Goal: Information Seeking & Learning: Learn about a topic

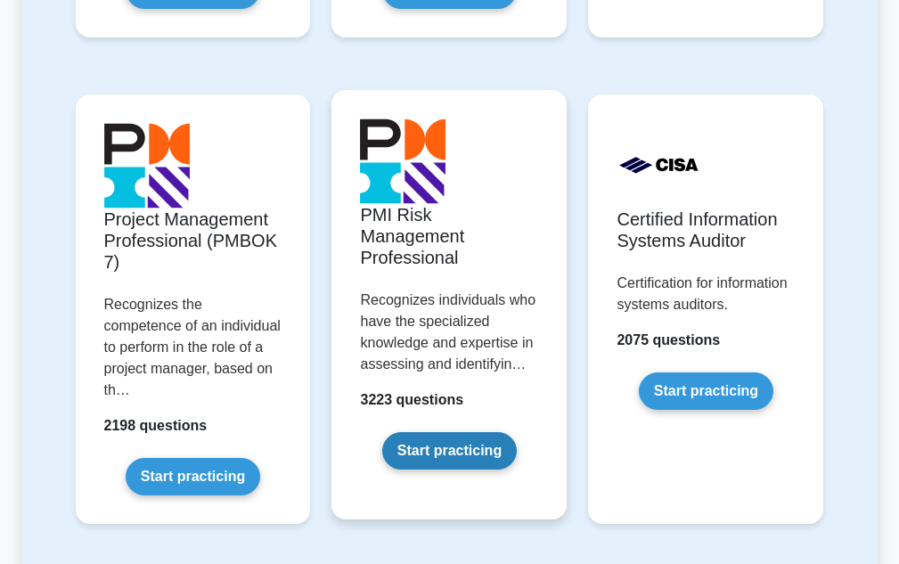
scroll to position [1693, 0]
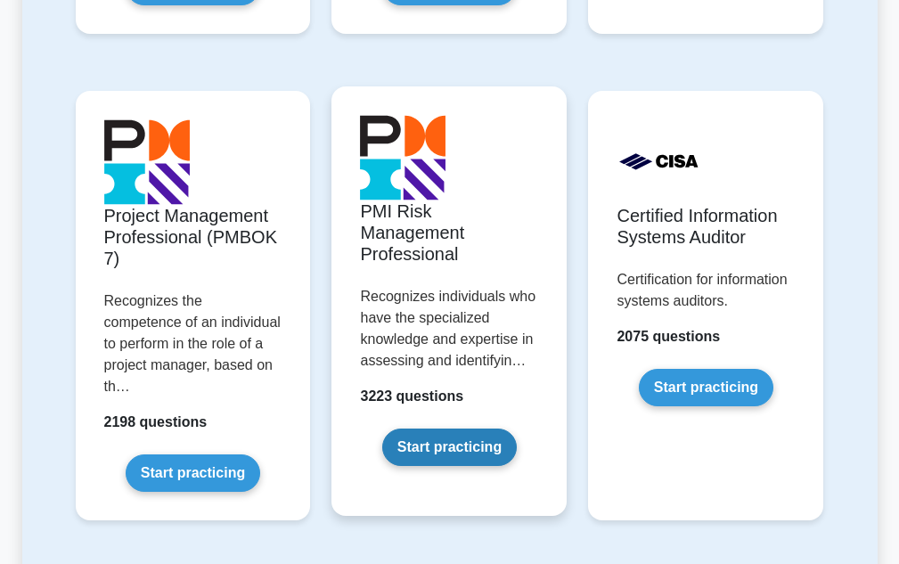
click at [487, 445] on link "Start practicing" at bounding box center [449, 447] width 135 height 37
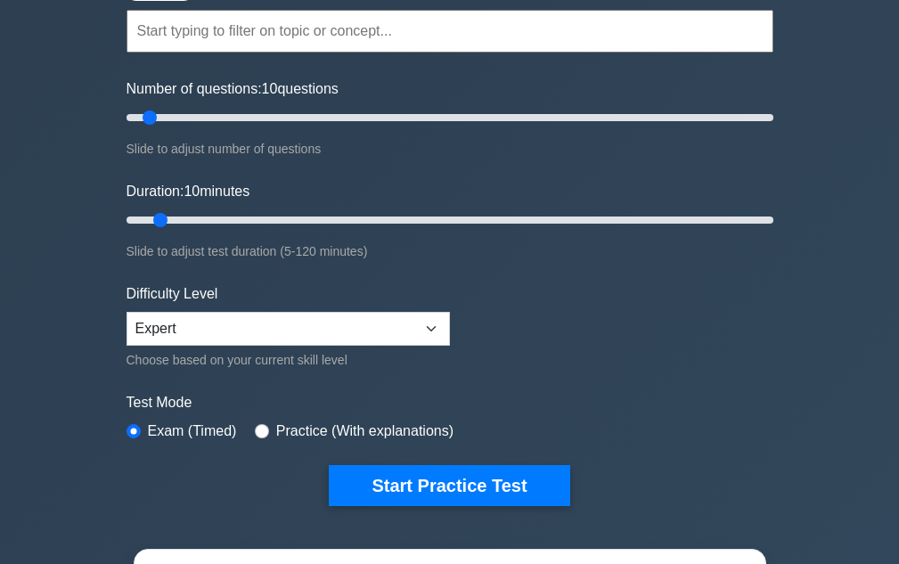
scroll to position [267, 0]
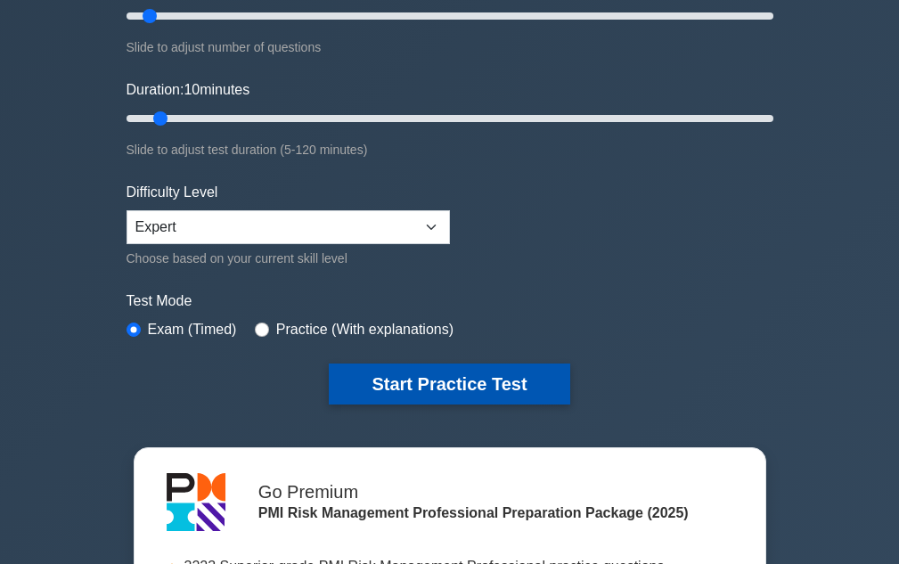
click at [414, 382] on button "Start Practice Test" at bounding box center [449, 384] width 241 height 41
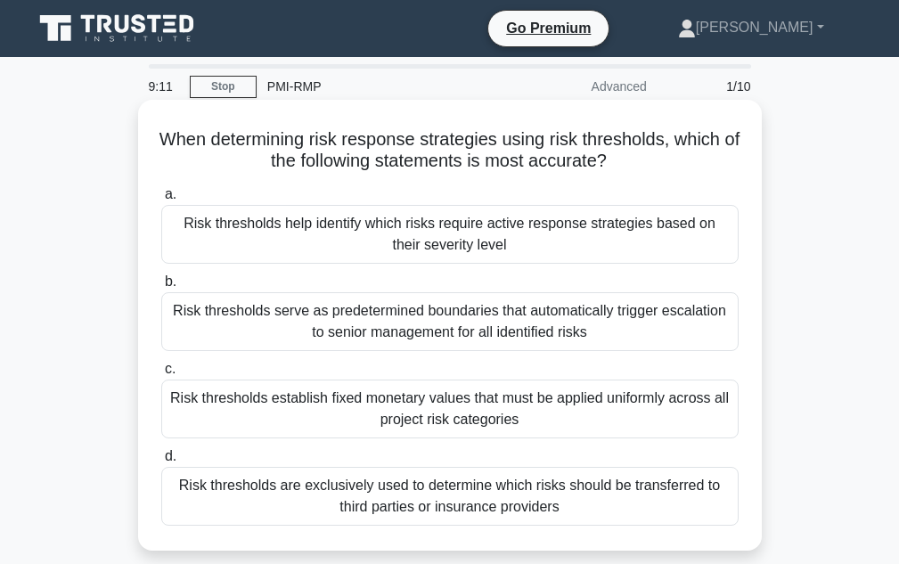
click at [587, 512] on div "Risk thresholds are exclusively used to determine which risks should be transfe…" at bounding box center [450, 496] width 578 height 59
click at [161, 463] on input "d. Risk thresholds are exclusively used to determine which risks should be tran…" at bounding box center [161, 457] width 0 height 12
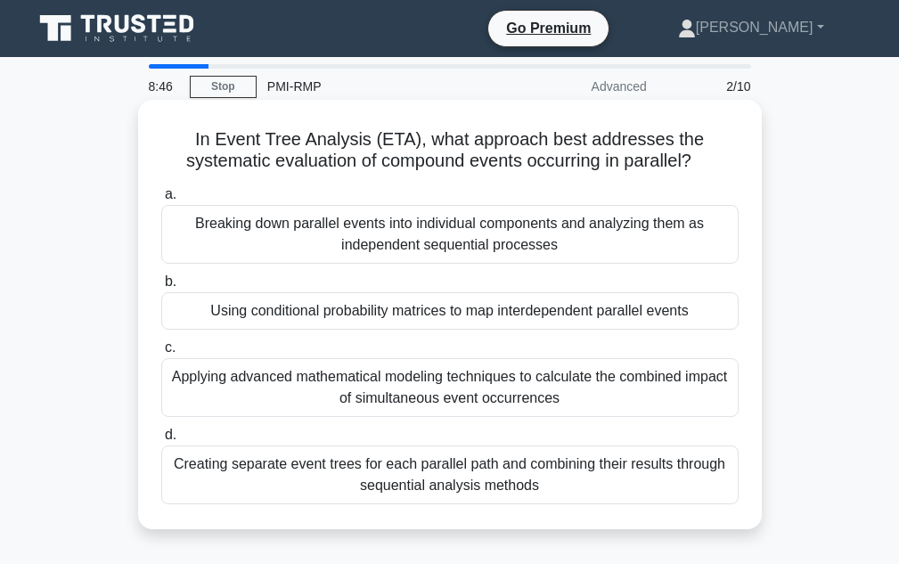
click at [342, 479] on div "Creating separate event trees for each parallel path and combining their result…" at bounding box center [450, 475] width 578 height 59
click at [161, 441] on input "d. Creating separate event trees for each parallel path and combining their res…" at bounding box center [161, 436] width 0 height 12
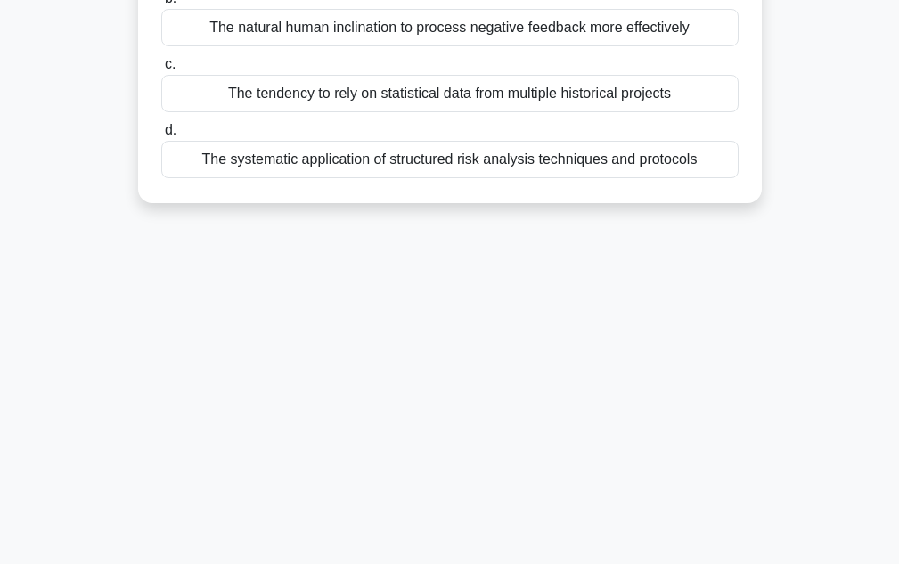
scroll to position [267, 0]
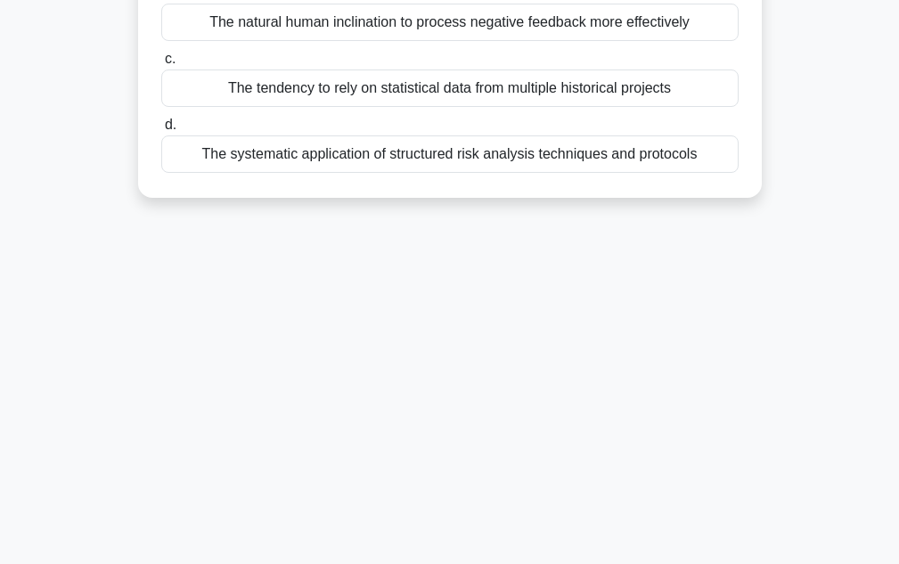
click at [485, 173] on div "The systematic application of structured risk analysis techniques and protocols" at bounding box center [450, 153] width 578 height 37
click at [161, 131] on input "d. The systematic application of structured risk analysis techniques and protoc…" at bounding box center [161, 125] width 0 height 12
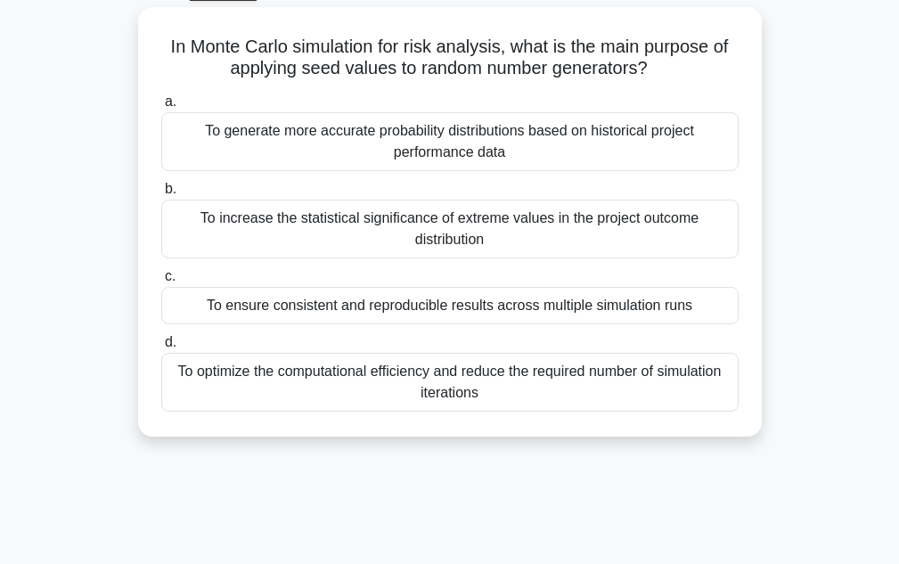
scroll to position [0, 0]
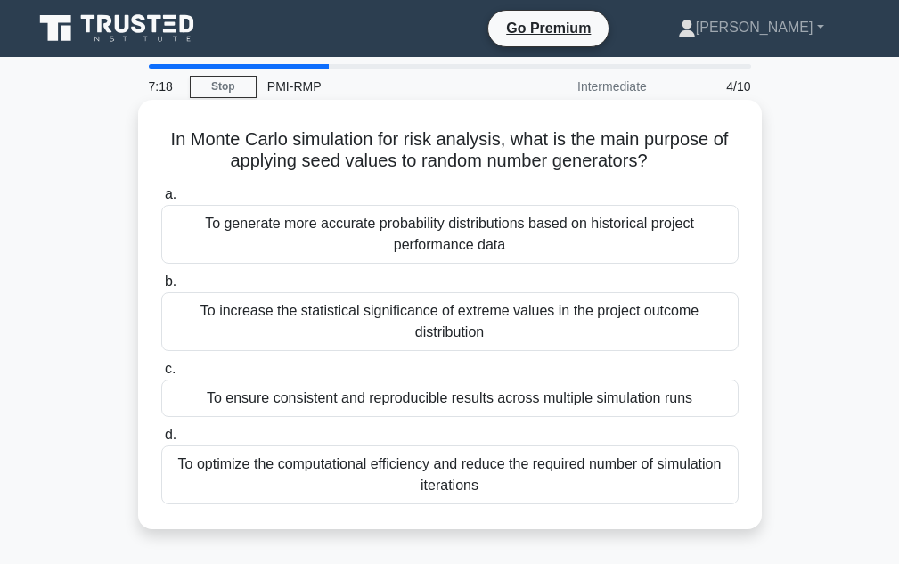
click at [511, 471] on div "To optimize the computational efficiency and reduce the required number of simu…" at bounding box center [450, 475] width 578 height 59
click at [420, 476] on div "To optimize the computational efficiency and reduce the required number of simu…" at bounding box center [450, 475] width 578 height 59
click at [161, 441] on input "d. To optimize the computational efficiency and reduce the required number of s…" at bounding box center [161, 436] width 0 height 12
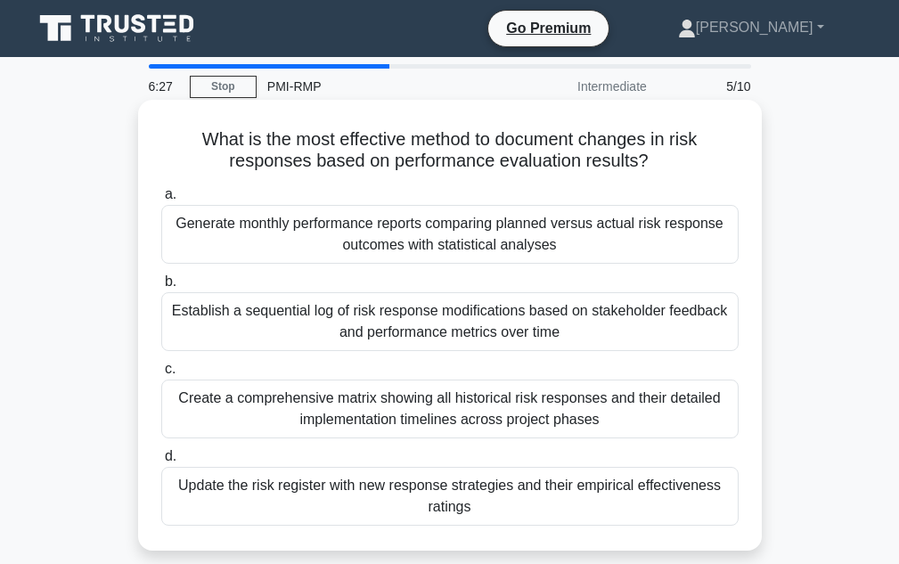
click at [399, 237] on div "Generate monthly performance reports comparing planned versus actual risk respo…" at bounding box center [450, 234] width 578 height 59
click at [161, 201] on input "a. Generate monthly performance reports comparing planned versus actual risk re…" at bounding box center [161, 195] width 0 height 12
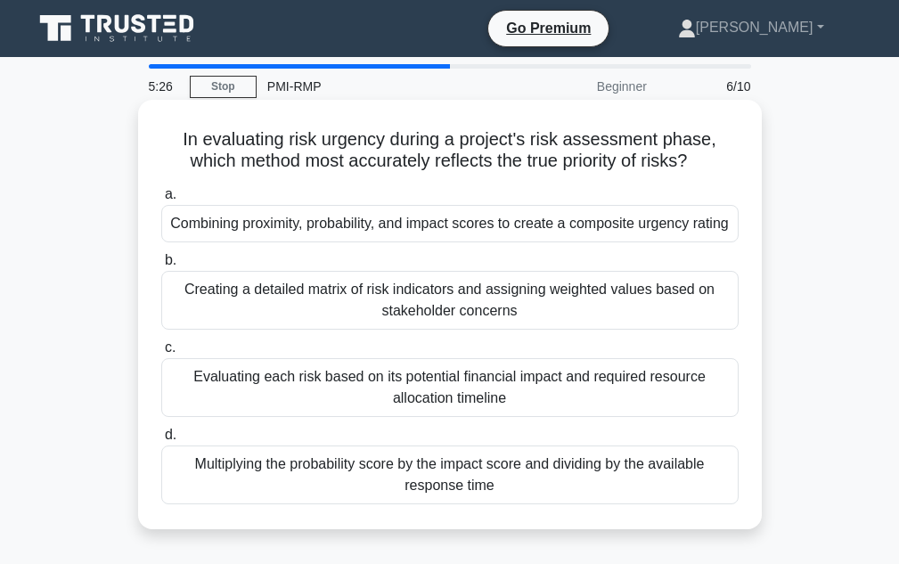
click at [368, 330] on div "Creating a detailed matrix of risk indicators and assigning weighted values bas…" at bounding box center [450, 300] width 578 height 59
click at [161, 266] on input "b. Creating a detailed matrix of risk indicators and assigning weighted values …" at bounding box center [161, 261] width 0 height 12
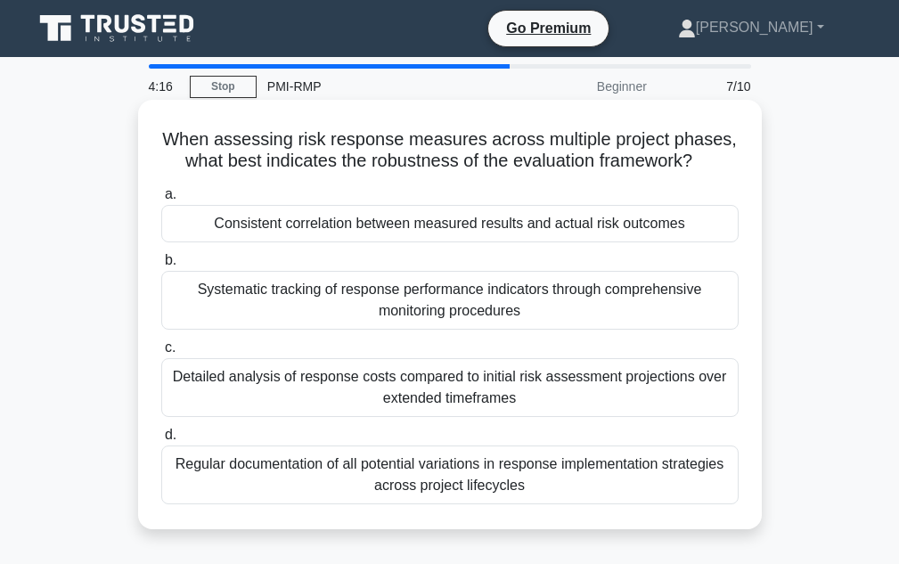
click at [602, 231] on div "Consistent correlation between measured results and actual risk outcomes" at bounding box center [450, 223] width 578 height 37
click at [161, 201] on input "a. Consistent correlation between measured results and actual risk outcomes" at bounding box center [161, 195] width 0 height 12
